Goal: Task Accomplishment & Management: Complete application form

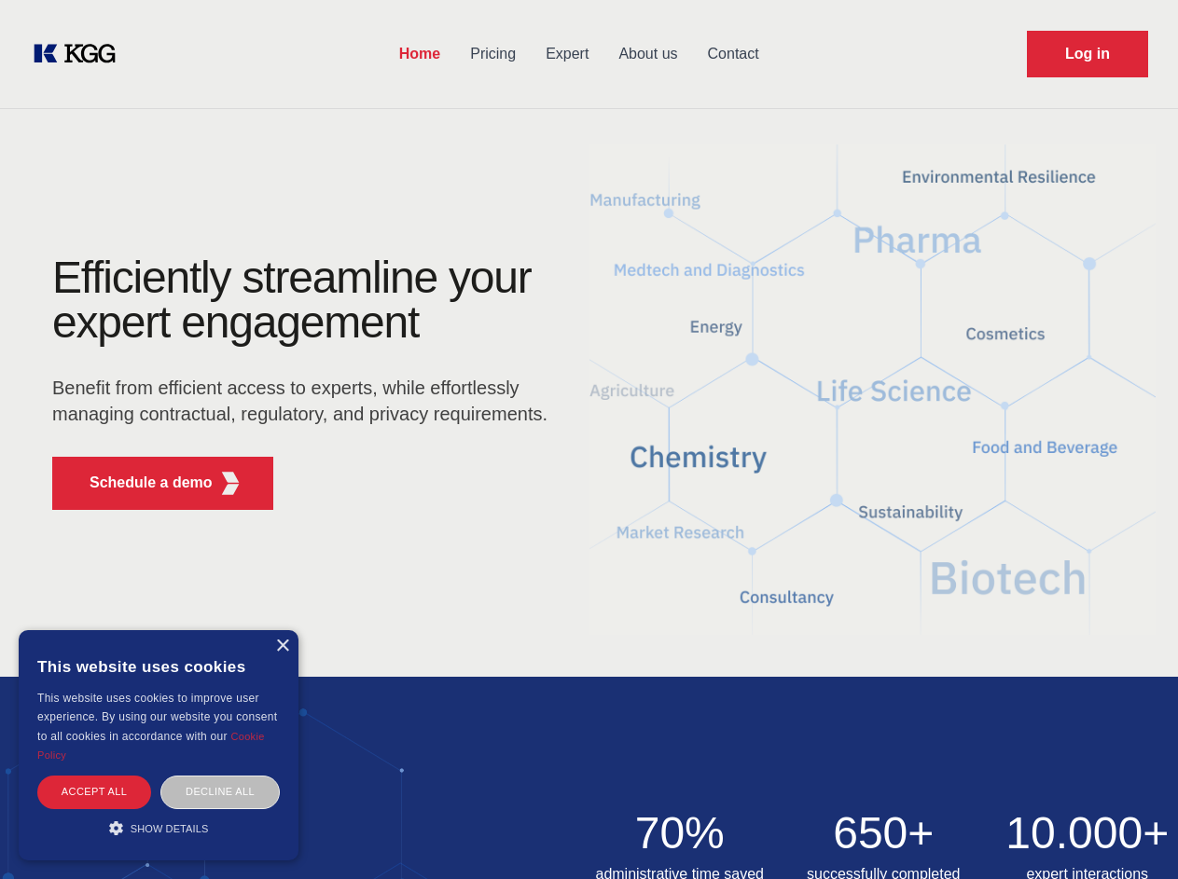
click at [589, 439] on div "Efficiently streamline your expert engagement Benefit from efficient access to …" at bounding box center [305, 391] width 567 height 270
click at [140, 483] on p "Schedule a demo" at bounding box center [151, 483] width 123 height 22
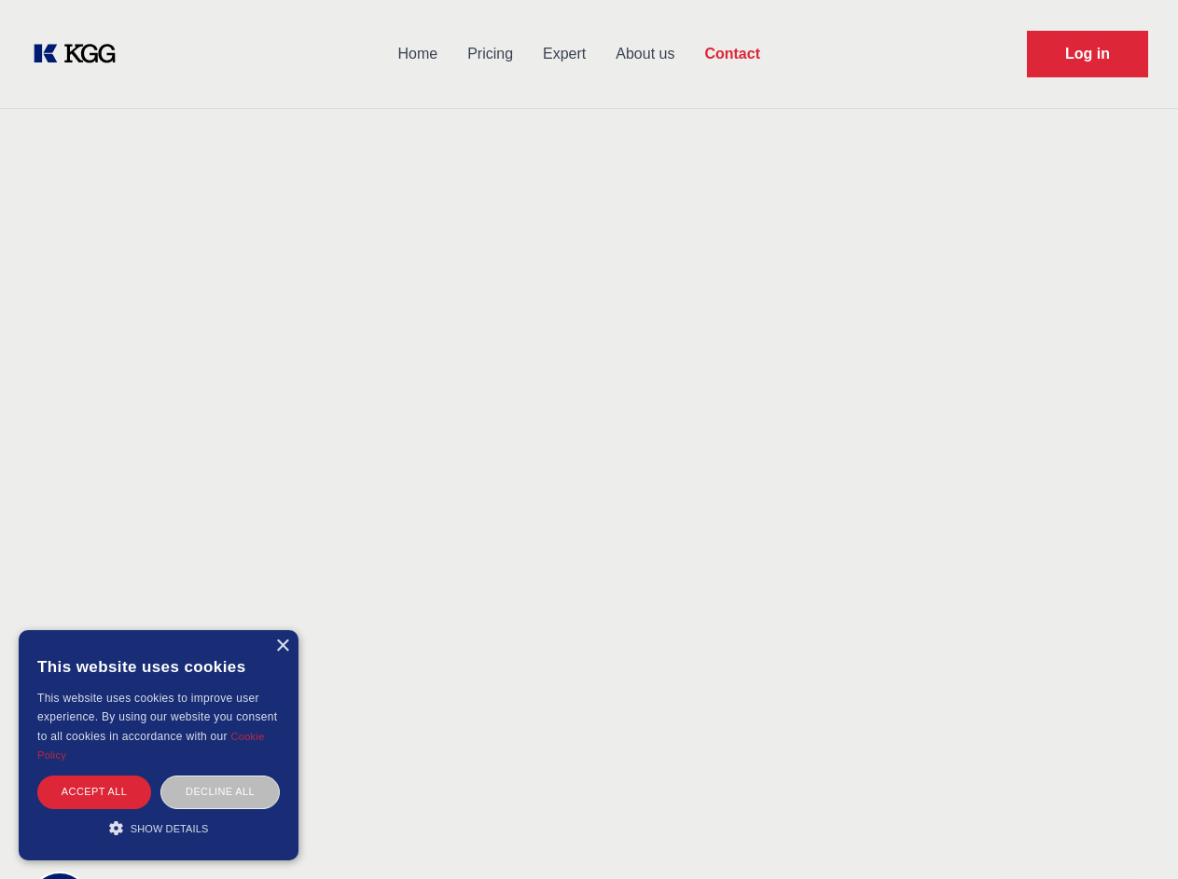
click at [282, 646] on div "× This website uses cookies This website uses cookies to improve user experienc…" at bounding box center [159, 745] width 280 height 230
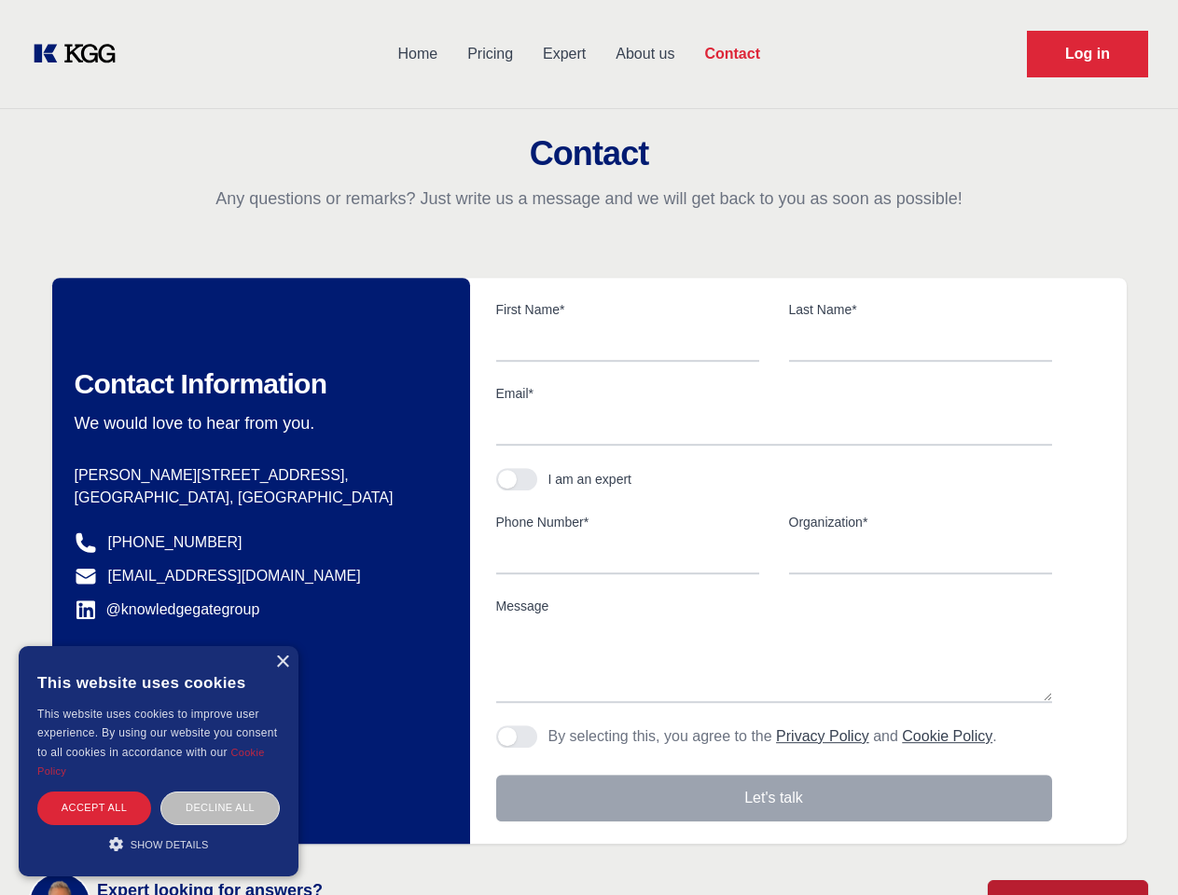
click at [94, 792] on div "Accept all" at bounding box center [94, 808] width 114 height 33
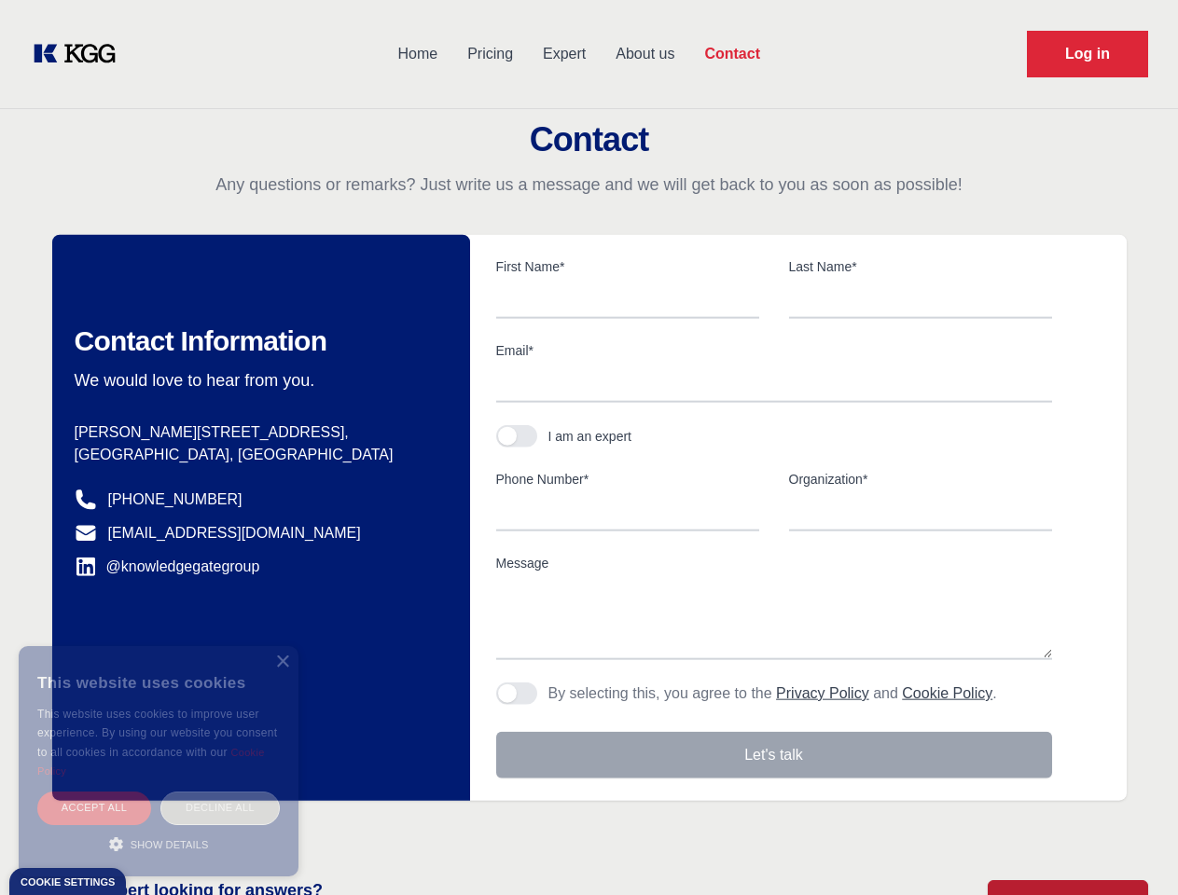
click at [220, 792] on div "Decline all" at bounding box center [219, 808] width 119 height 33
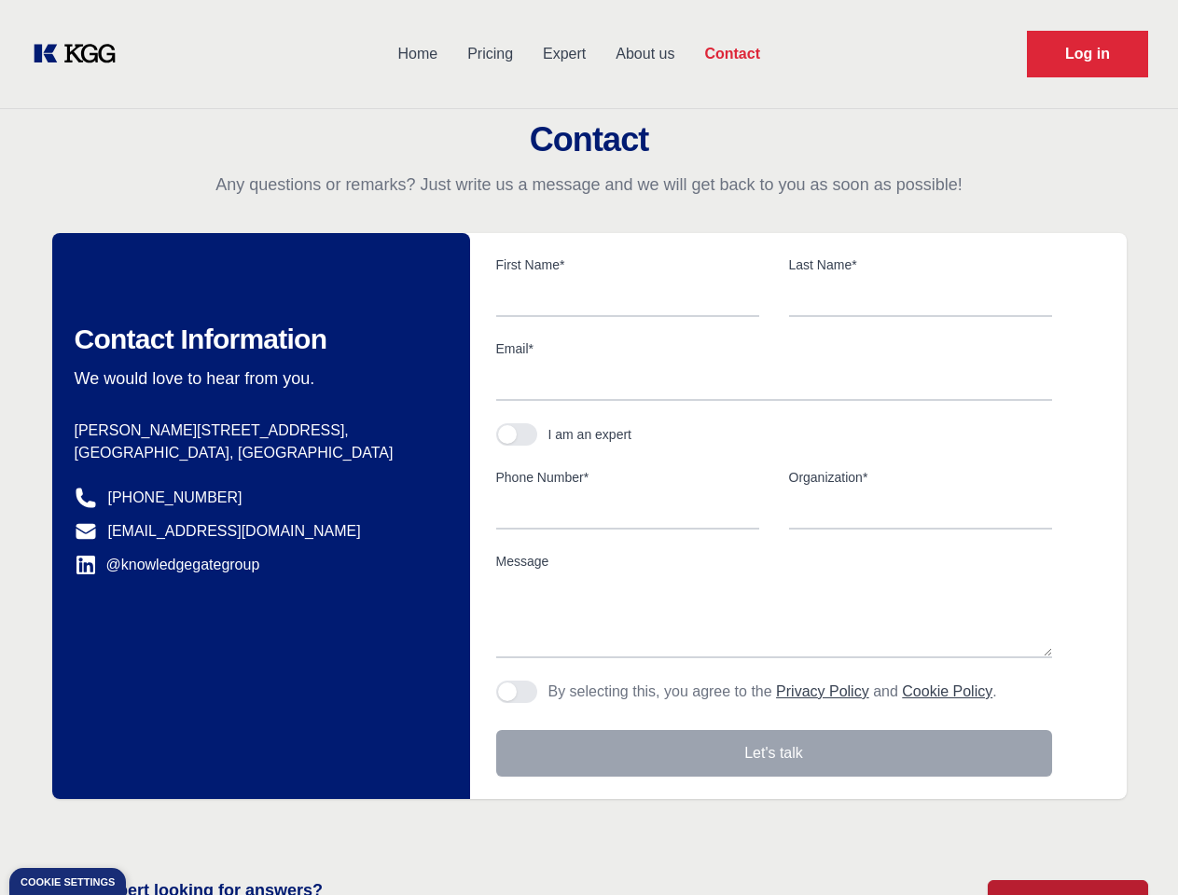
click at [159, 828] on main "Contact Any questions or remarks? Just write us a message and we will get back …" at bounding box center [589, 485] width 1178 height 971
